Goal: Transaction & Acquisition: Obtain resource

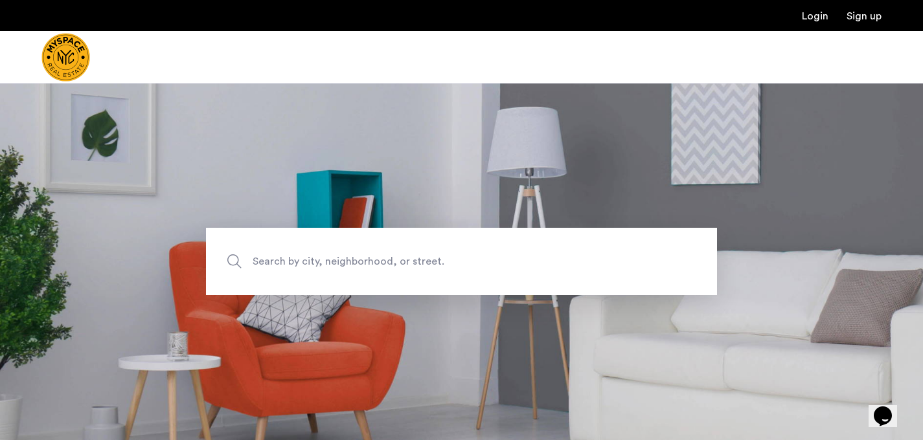
click at [391, 264] on span "Search by city, neighborhood, or street." at bounding box center [432, 261] width 358 height 17
click at [391, 264] on input "Search by city, neighborhood, or street." at bounding box center [461, 261] width 511 height 67
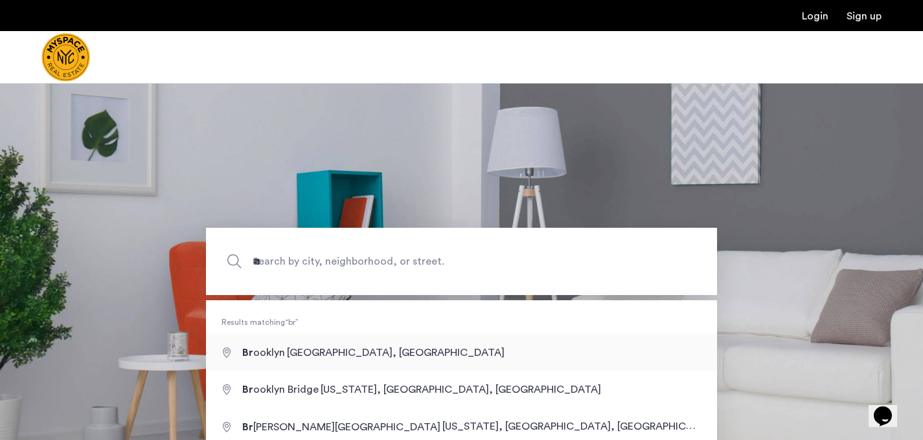
type input "**********"
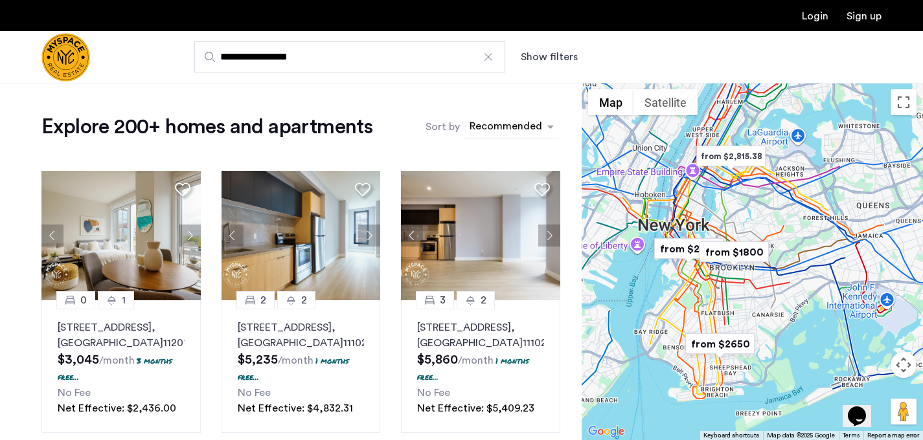
click at [512, 134] on div "sort-apartment" at bounding box center [506, 128] width 76 height 17
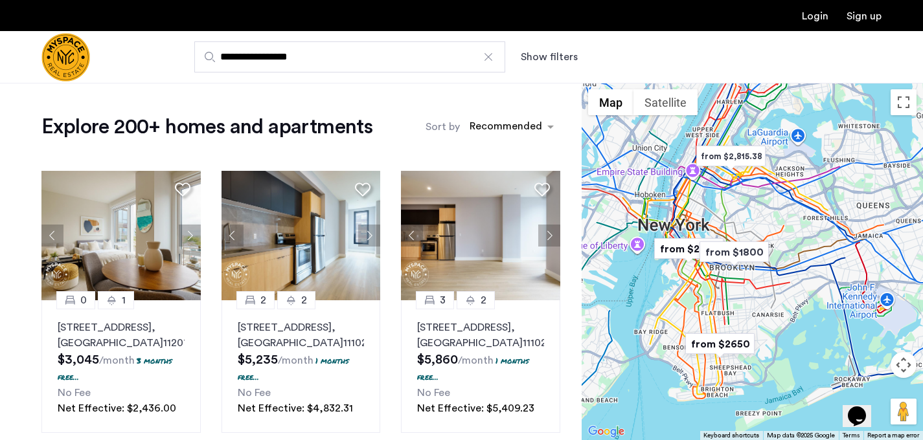
click at [723, 255] on img "from $1800" at bounding box center [734, 252] width 80 height 29
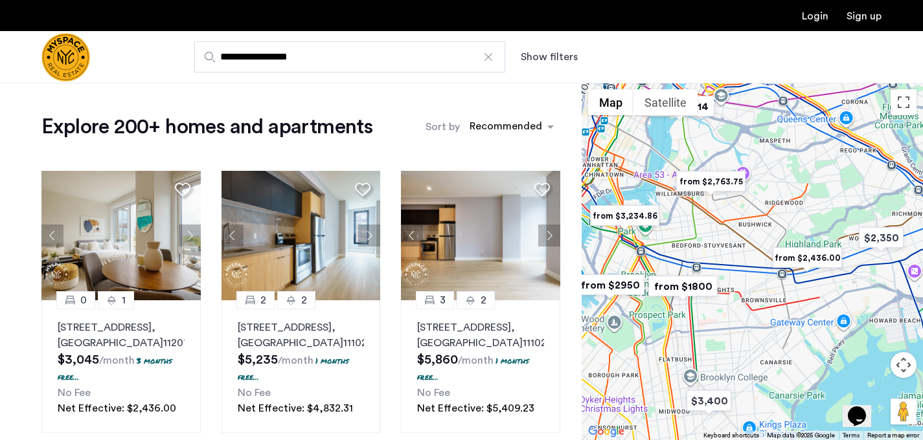
drag, startPoint x: 731, startPoint y: 306, endPoint x: 757, endPoint y: 299, distance: 26.7
click at [757, 299] on div "To navigate, press the arrow keys." at bounding box center [752, 262] width 341 height 358
click at [681, 283] on img "from $1800" at bounding box center [683, 286] width 80 height 29
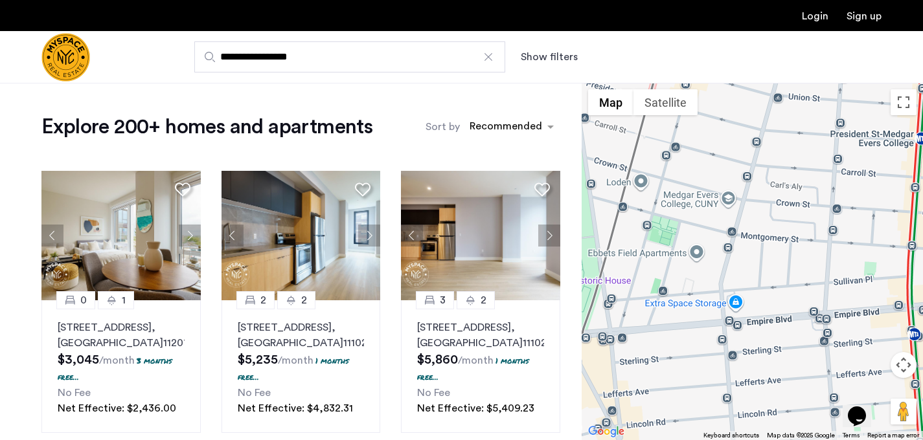
drag, startPoint x: 674, startPoint y: 356, endPoint x: 803, endPoint y: 286, distance: 146.7
click at [803, 286] on div "To navigate, press the arrow keys." at bounding box center [752, 262] width 341 height 358
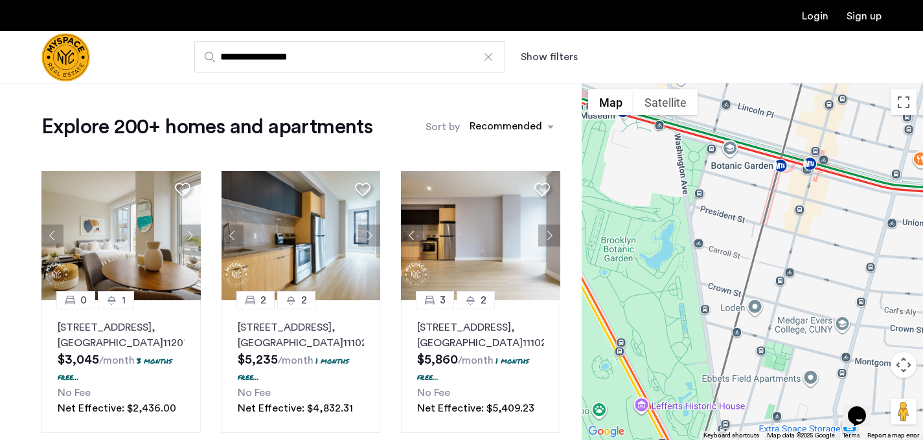
drag, startPoint x: 749, startPoint y: 308, endPoint x: 867, endPoint y: 436, distance: 174.2
click at [867, 436] on div "$2,350 $2,650 $3,400 $6,800 $1,800 $3,150 $3,975 $4,079.17 $2,763.75 $2,950 $4,…" at bounding box center [752, 262] width 341 height 358
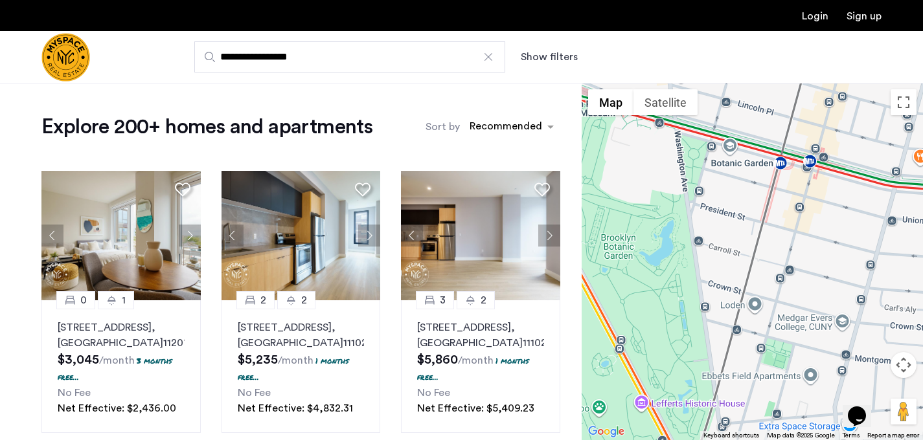
click at [505, 25] on div "Login Sign up" at bounding box center [461, 15] width 923 height 31
click at [541, 66] on div "**********" at bounding box center [524, 56] width 713 height 31
click at [541, 63] on button "Show filters" at bounding box center [549, 57] width 57 height 16
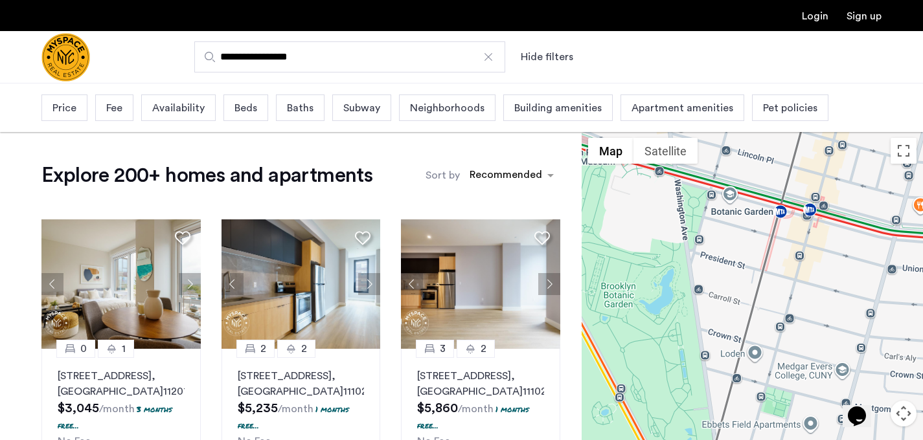
click at [61, 115] on span "Price" at bounding box center [64, 108] width 24 height 16
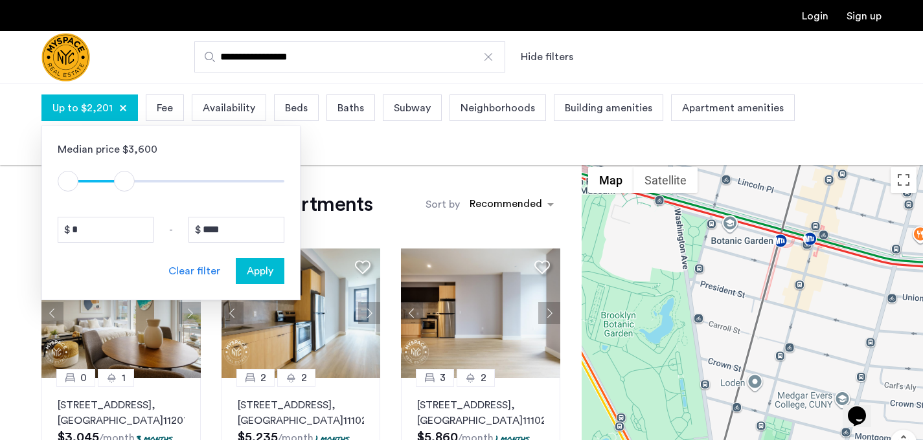
type input "****"
drag, startPoint x: 273, startPoint y: 179, endPoint x: 122, endPoint y: 177, distance: 150.9
click at [122, 177] on span "ngx-slider-max" at bounding box center [121, 181] width 21 height 21
click at [269, 273] on span "Apply" at bounding box center [260, 272] width 27 height 16
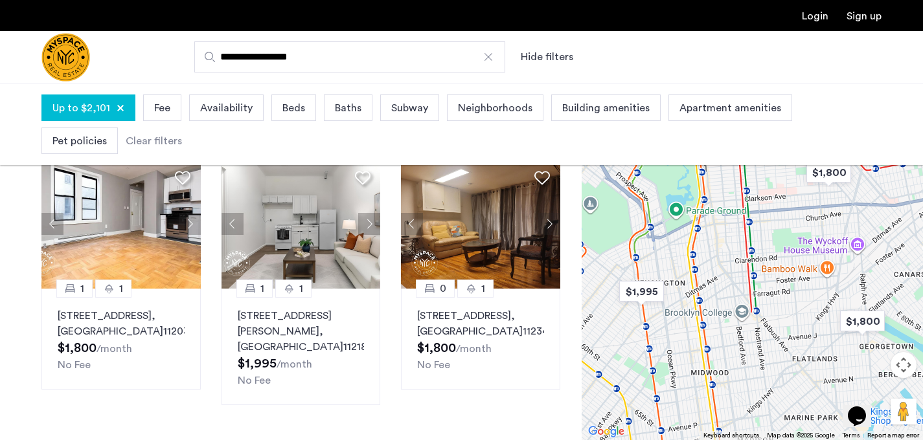
scroll to position [90, 0]
click at [499, 233] on img at bounding box center [480, 224] width 159 height 130
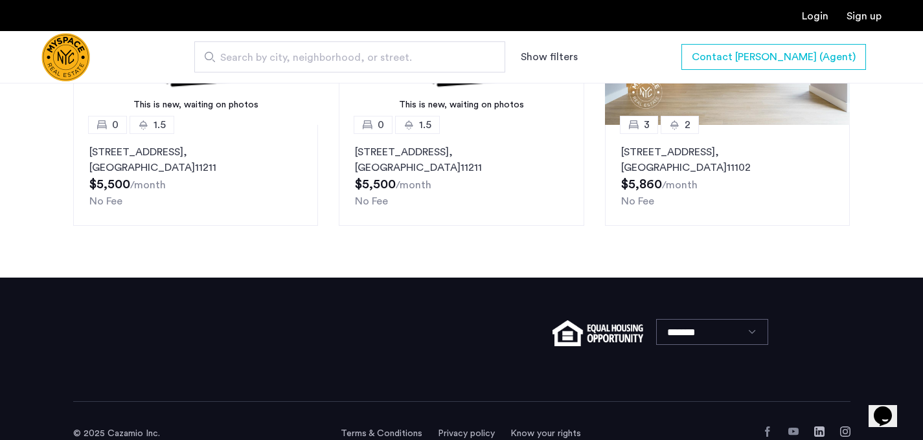
scroll to position [1375, 0]
